Goal: Check status

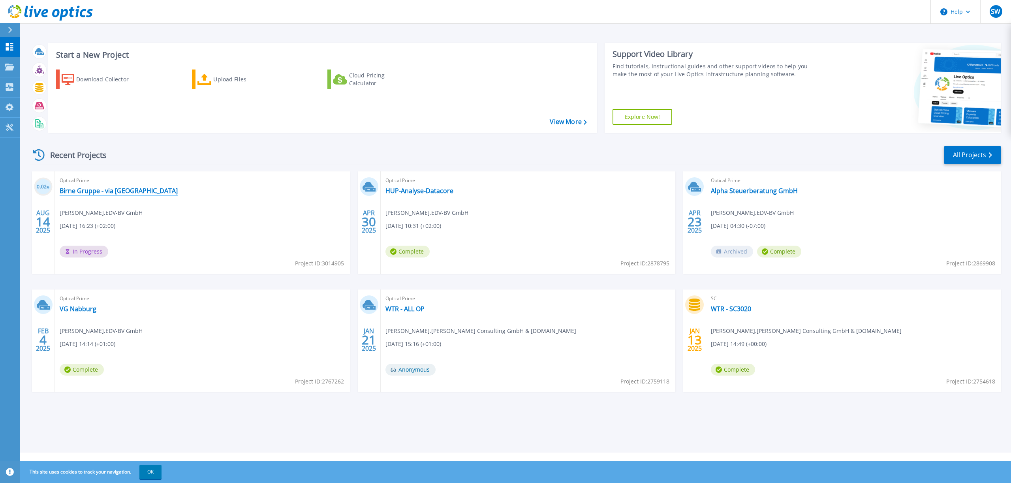
click at [92, 189] on link "Birne Gruppe - via [GEOGRAPHIC_DATA]" at bounding box center [119, 191] width 118 height 8
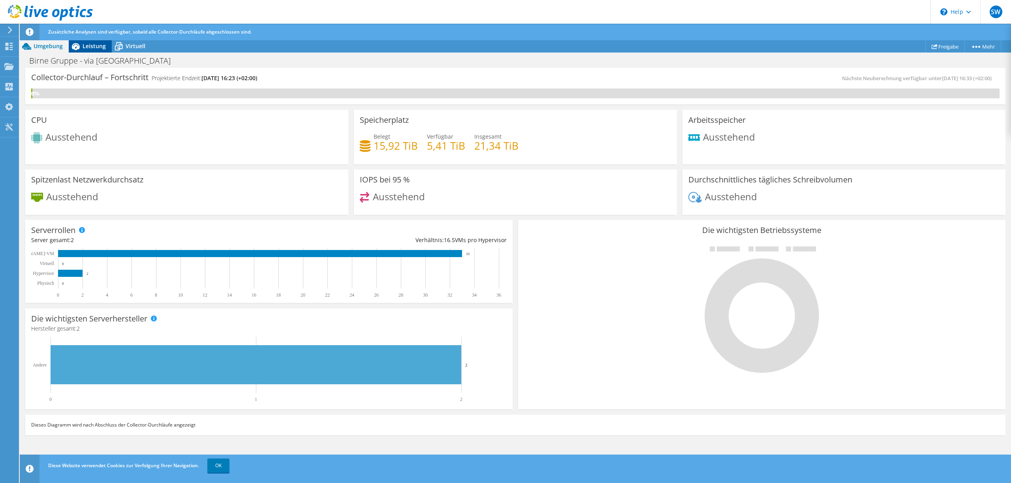
drag, startPoint x: 76, startPoint y: 48, endPoint x: 81, endPoint y: 51, distance: 5.8
click at [76, 48] on icon at bounding box center [76, 47] width 14 height 14
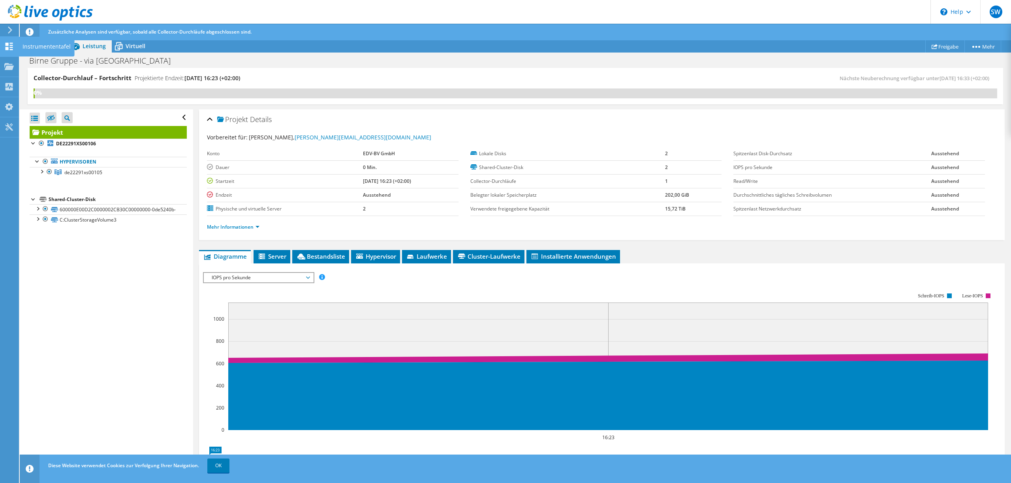
click at [45, 45] on div "Instrumententafel" at bounding box center [47, 47] width 56 height 20
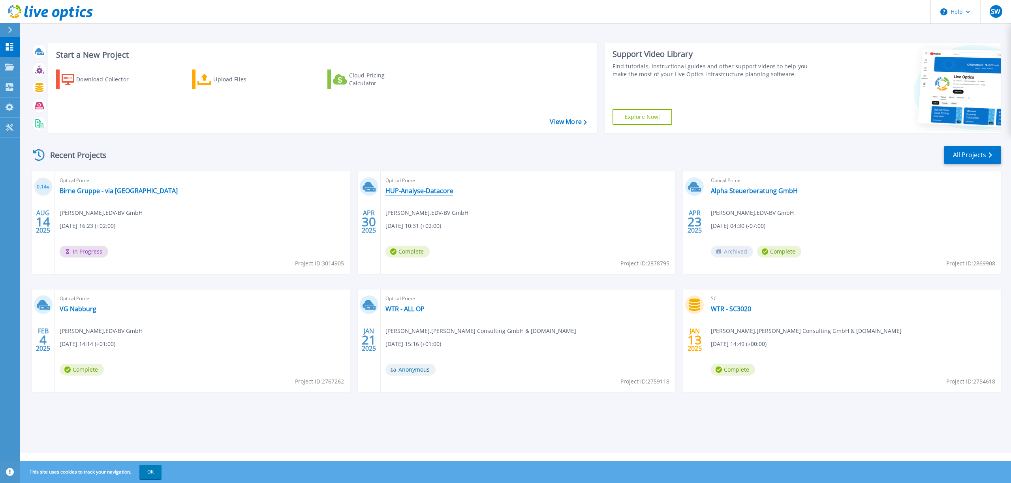
click at [436, 191] on link "HUP-Analyse-Datacore" at bounding box center [420, 191] width 68 height 8
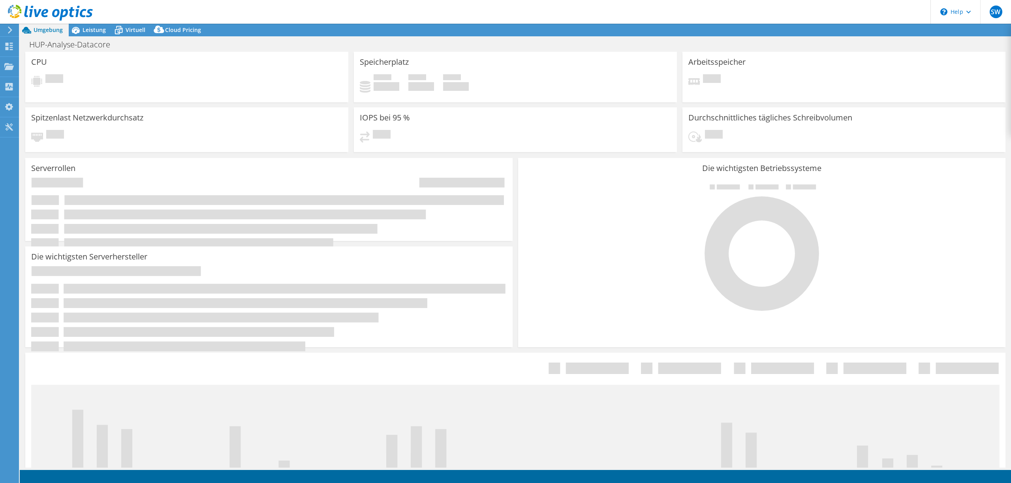
select select "USD"
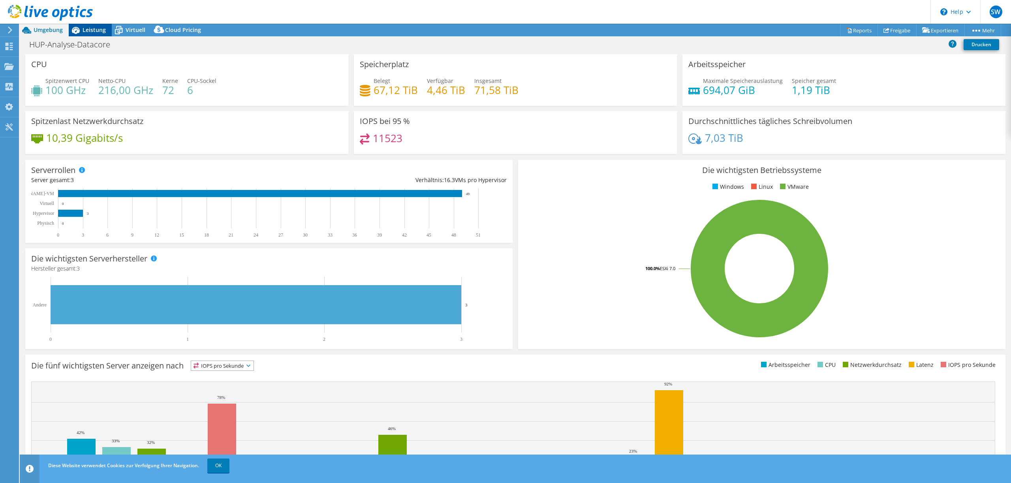
click at [90, 31] on span "Leistung" at bounding box center [94, 30] width 23 height 8
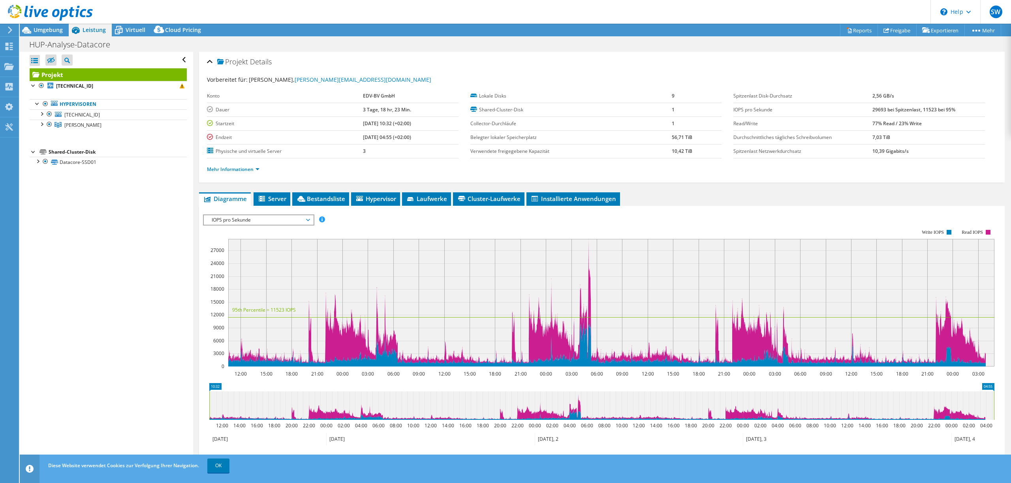
click at [240, 174] on div "Mehr Informationen" at bounding box center [602, 169] width 790 height 22
click at [242, 170] on link "Mehr Informationen" at bounding box center [233, 169] width 53 height 7
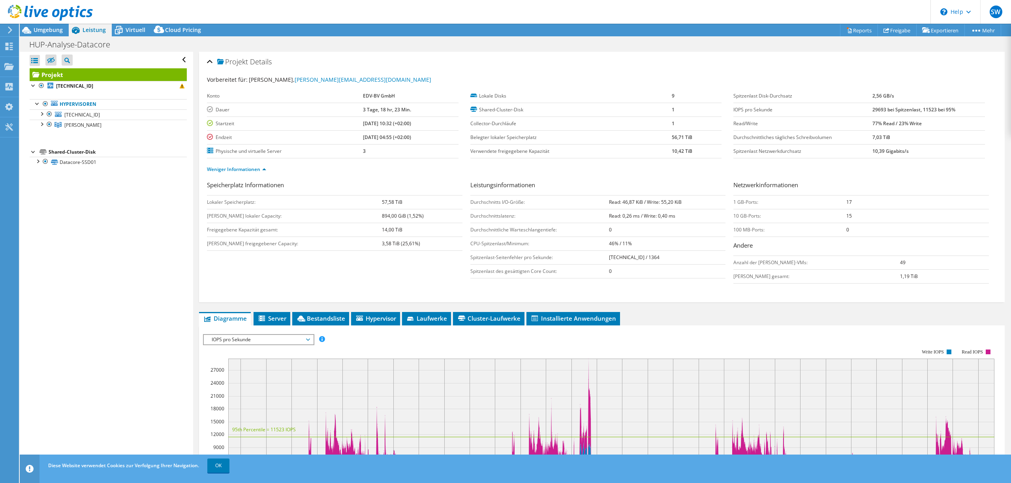
drag, startPoint x: 927, startPoint y: 111, endPoint x: 957, endPoint y: 111, distance: 29.6
click at [950, 111] on b "29693 bei Spitzenlast, 11523 bei 95%" at bounding box center [914, 109] width 83 height 7
drag, startPoint x: 623, startPoint y: 203, endPoint x: 702, endPoint y: 206, distance: 79.9
click at [696, 204] on td "Read: 46,87 KiB / Write: 55,20 KiB" at bounding box center [667, 202] width 117 height 14
click at [999, 6] on span "SW" at bounding box center [996, 12] width 13 height 13
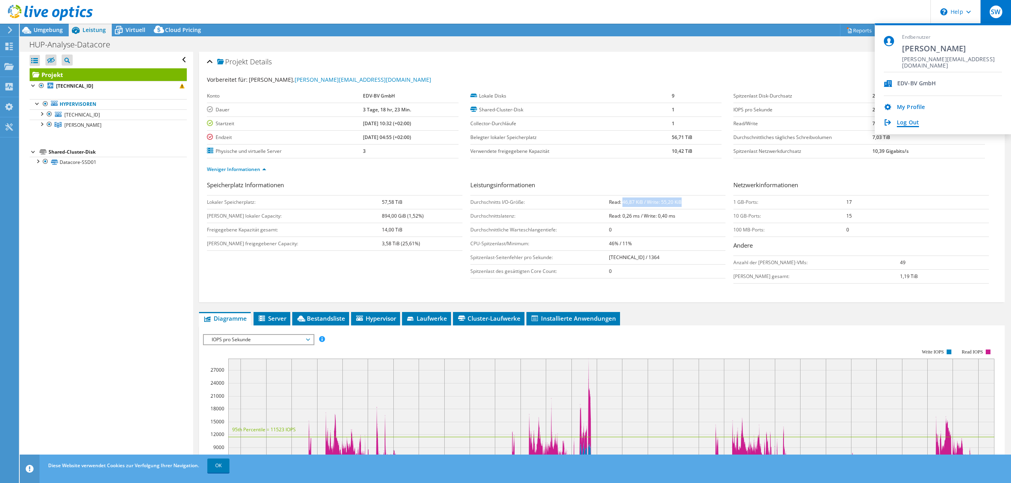
click at [909, 123] on link "Log Out" at bounding box center [908, 123] width 22 height 8
